Goal: Information Seeking & Learning: Find contact information

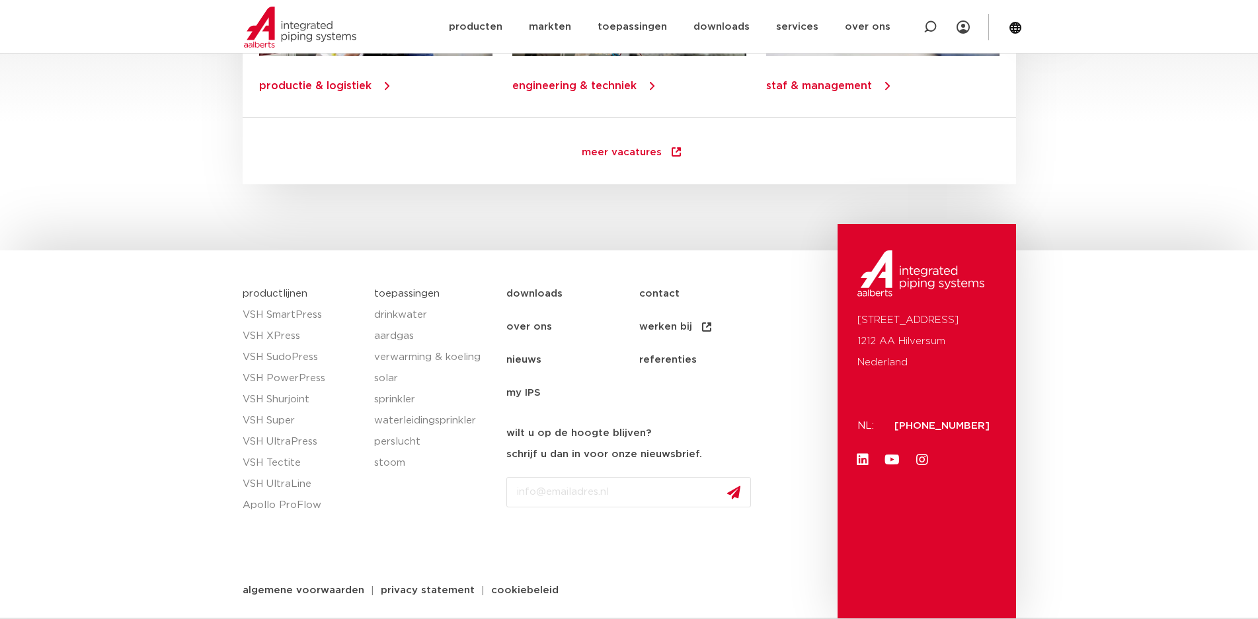
click at [650, 289] on link "contact" at bounding box center [705, 294] width 133 height 33
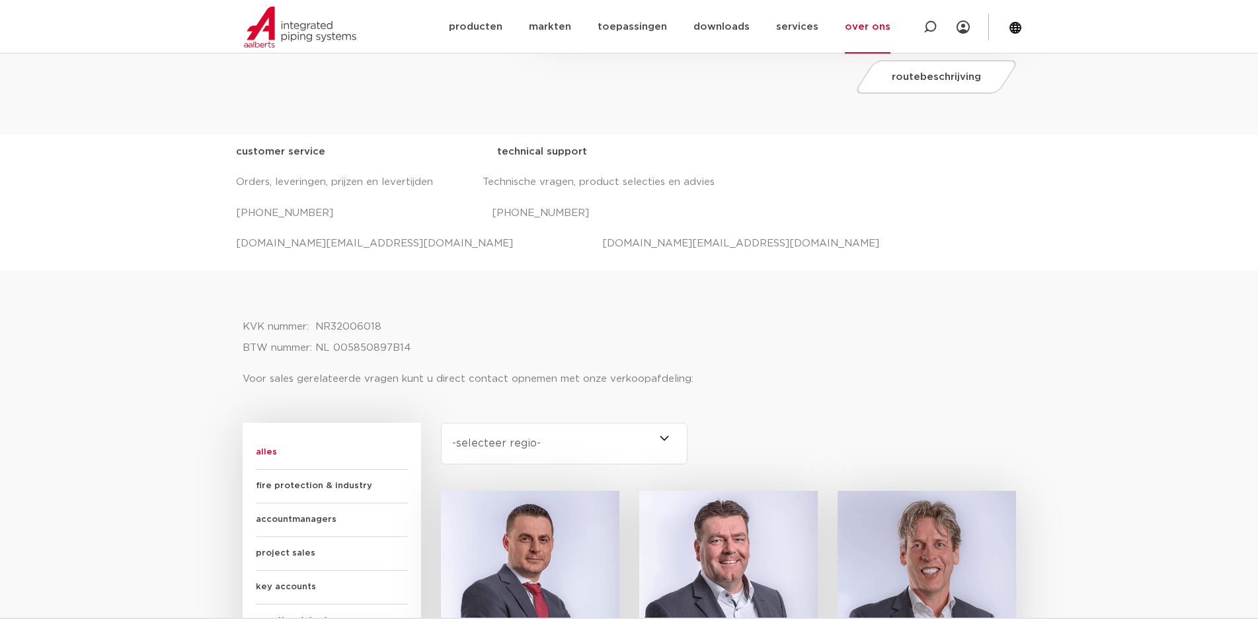
scroll to position [529, 0]
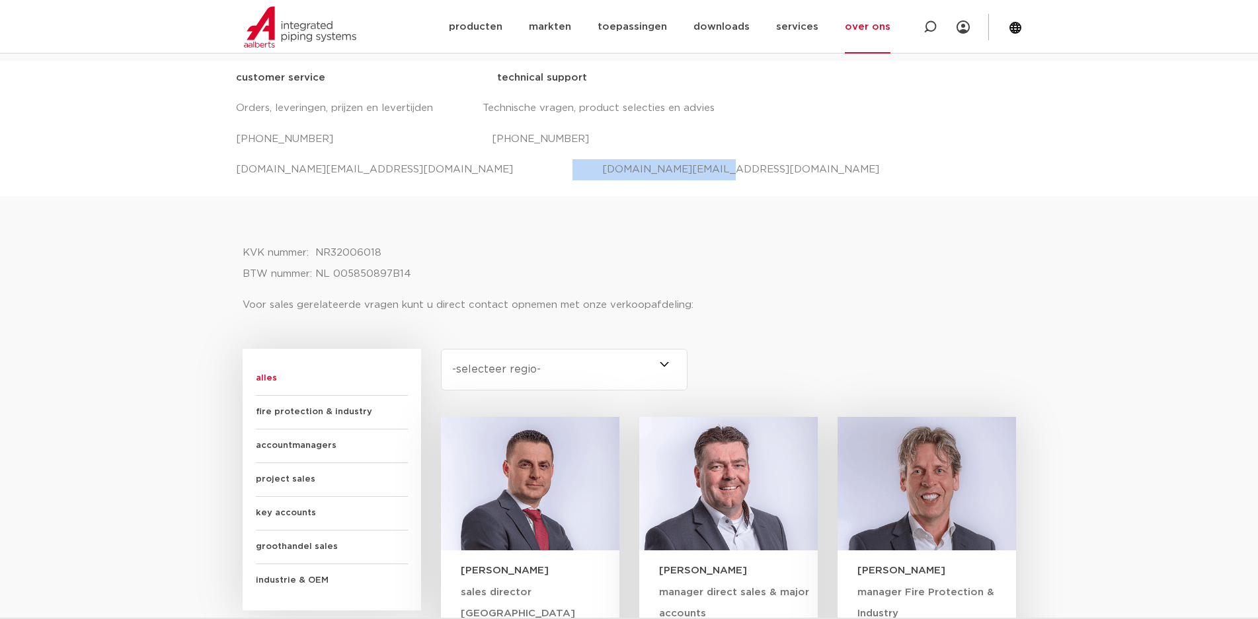
drag, startPoint x: 667, startPoint y: 158, endPoint x: 481, endPoint y: 170, distance: 186.1
click at [481, 170] on div "customer service technical support Orders, leveringen, prijzen en levertijden T…" at bounding box center [629, 123] width 786 height 113
copy p "projecten.nl@aalberts-ips.com"
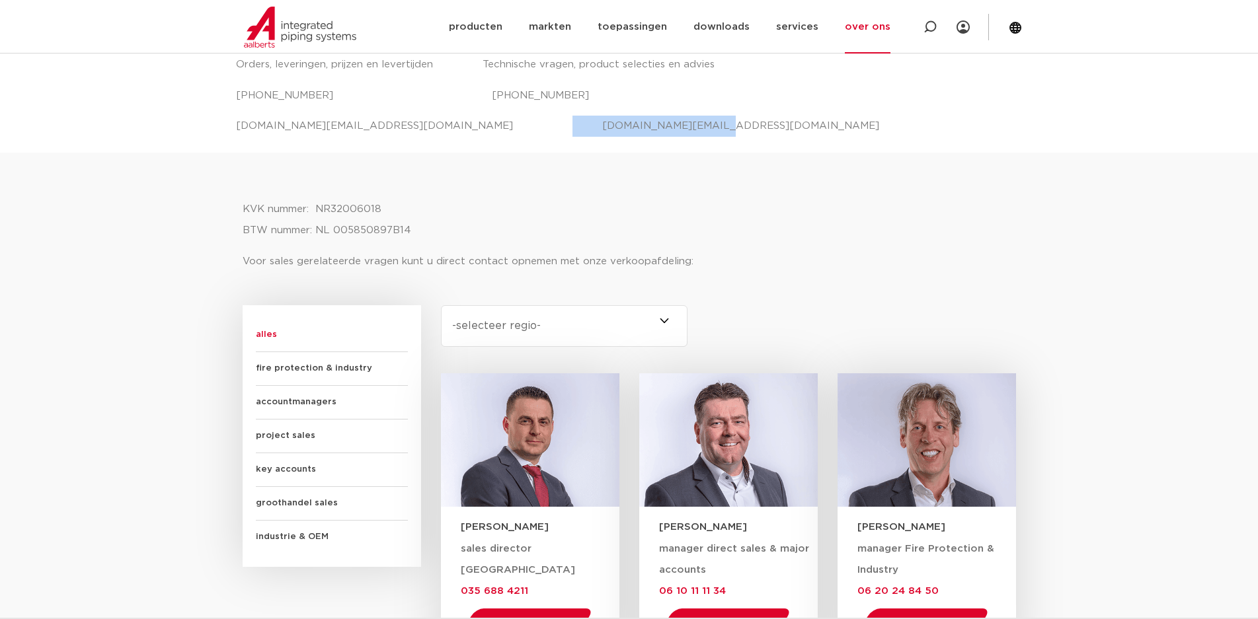
scroll to position [595, 0]
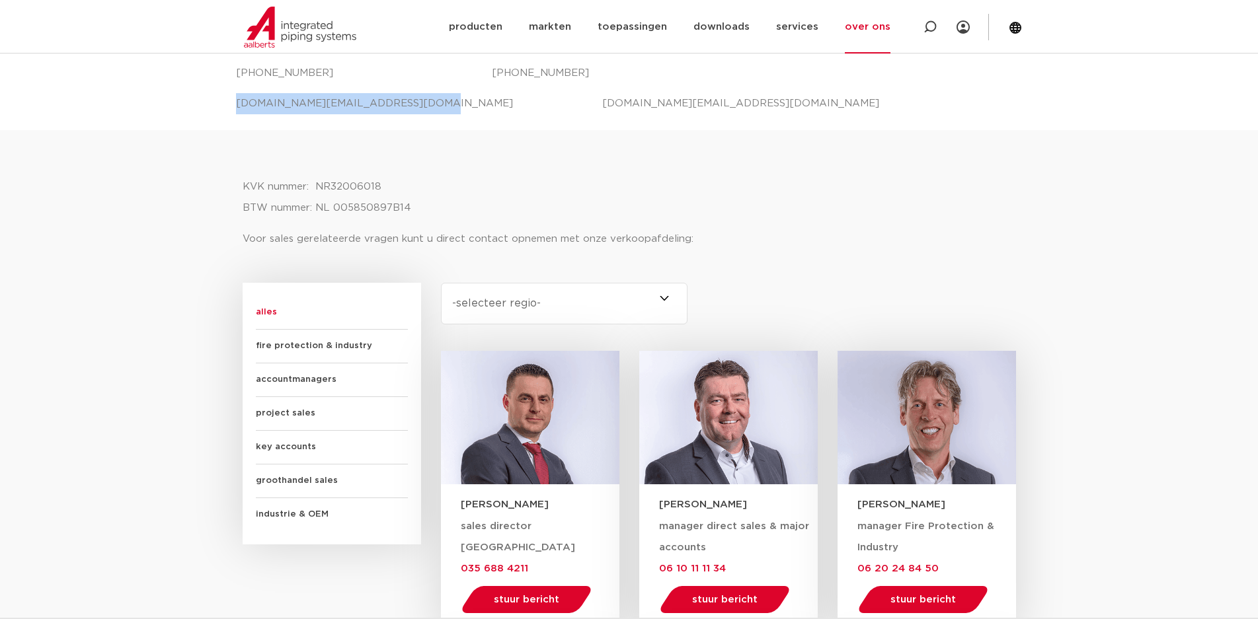
drag, startPoint x: 401, startPoint y: 110, endPoint x: 217, endPoint y: 101, distance: 184.6
click at [217, 101] on div "customer service technical support Orders, leveringen, prijzen en levertijden T…" at bounding box center [629, 62] width 1258 height 135
copy p "salessupport.nl@aalberts-ips.com"
